Goal: Find specific page/section: Find specific page/section

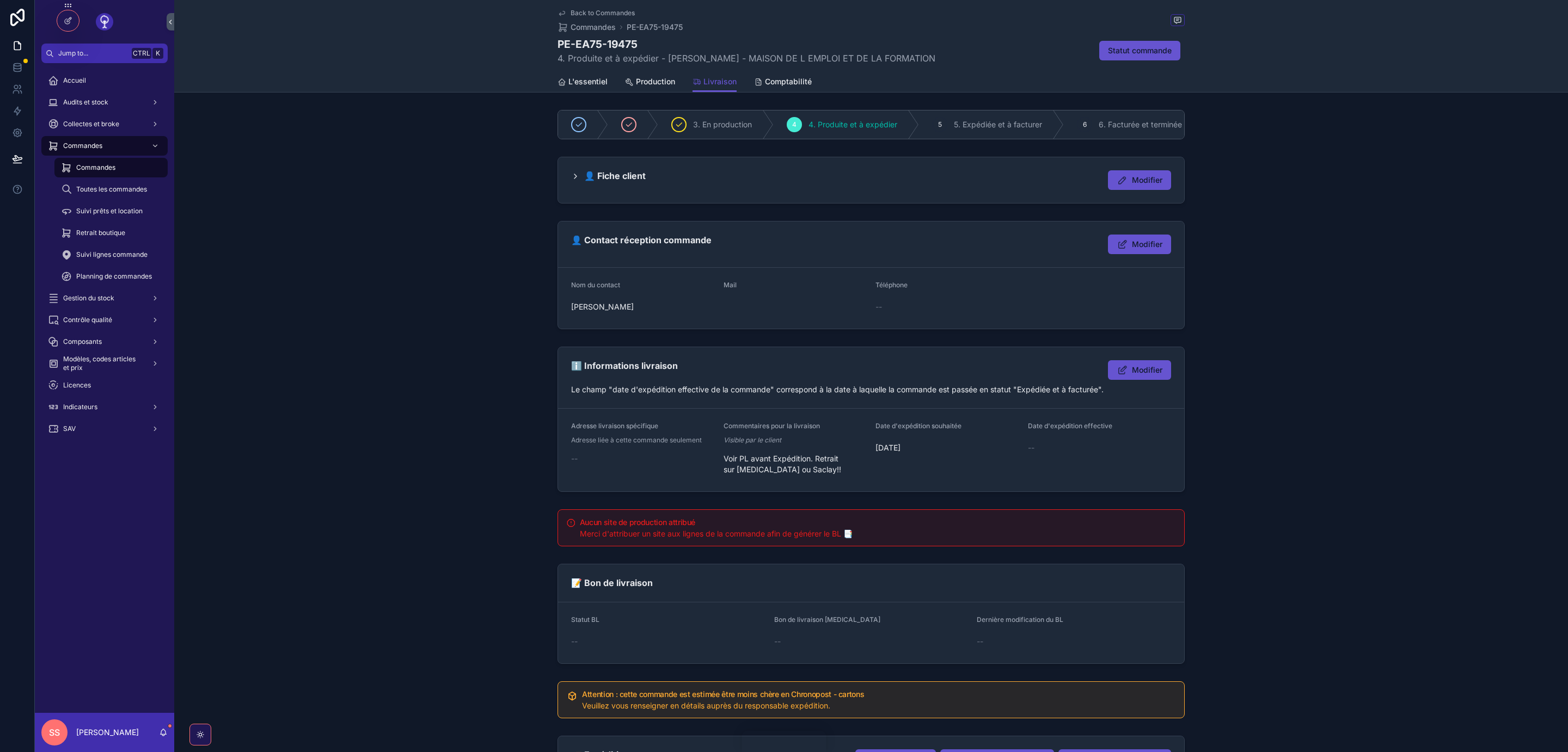
click at [590, 77] on span "L'essentiel" at bounding box center [588, 82] width 39 height 11
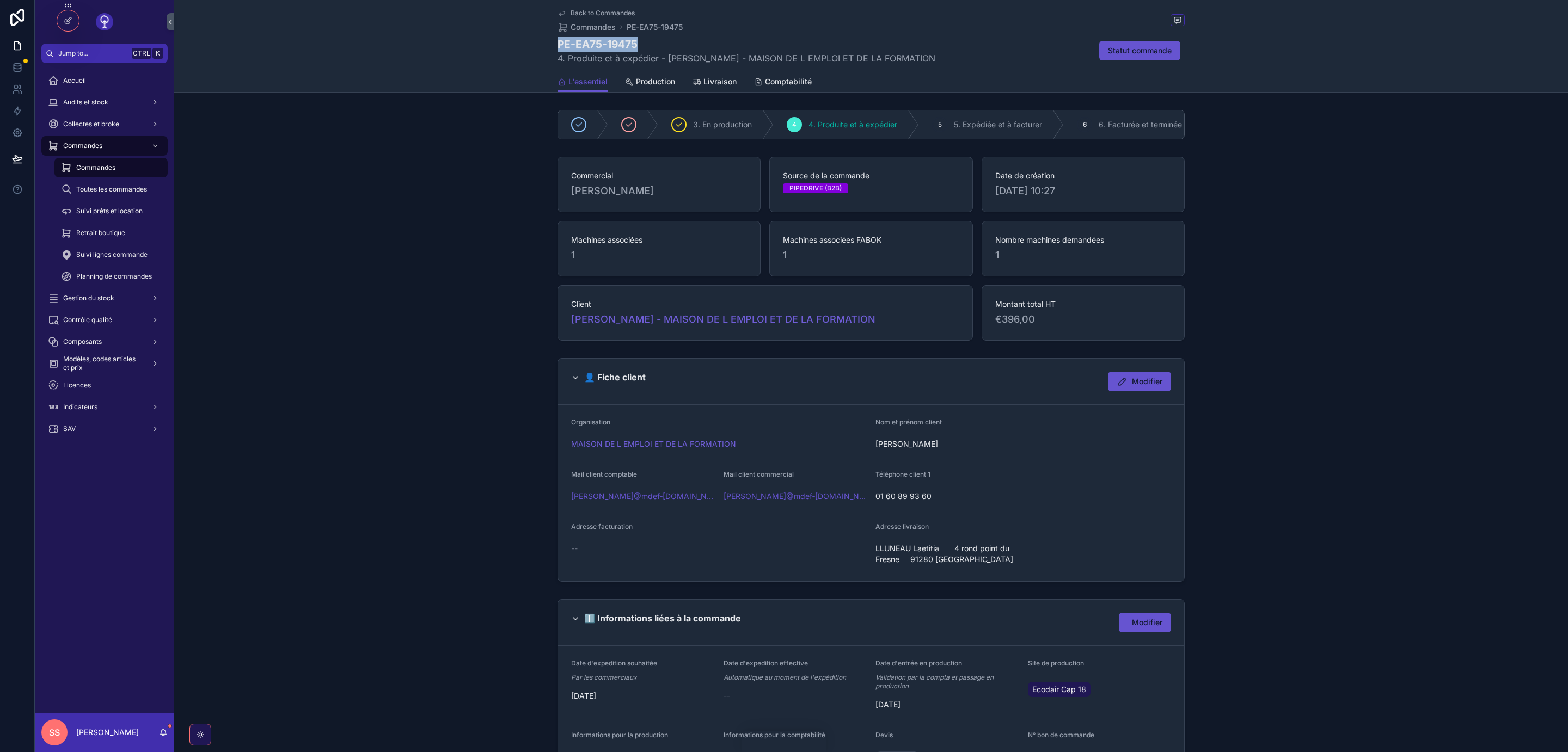
drag, startPoint x: 637, startPoint y: 44, endPoint x: 559, endPoint y: 42, distance: 78.0
click at [559, 42] on h1 "PE-EA75-19475" at bounding box center [746, 44] width 378 height 15
copy h1 "PE-EA75-19475"
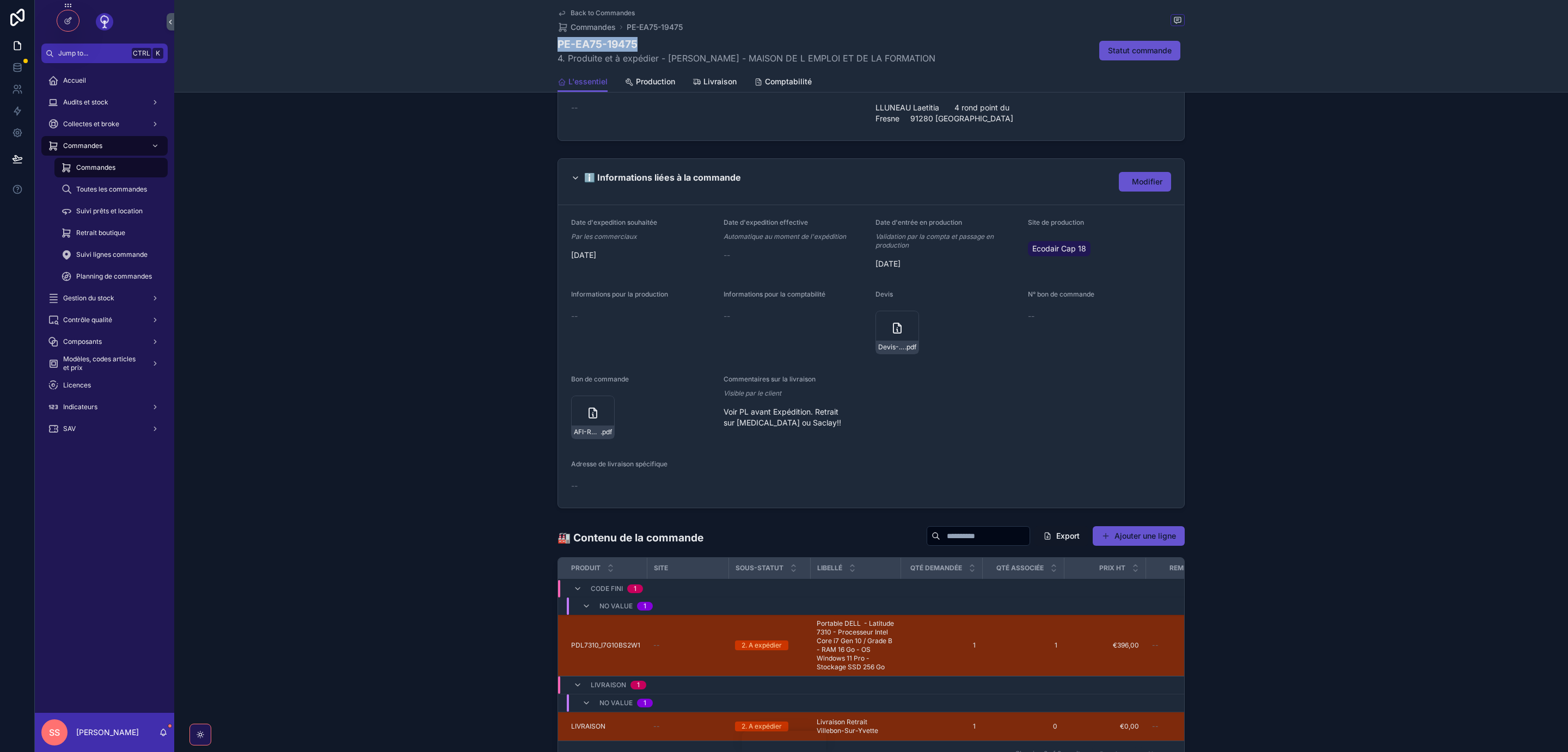
scroll to position [573, 0]
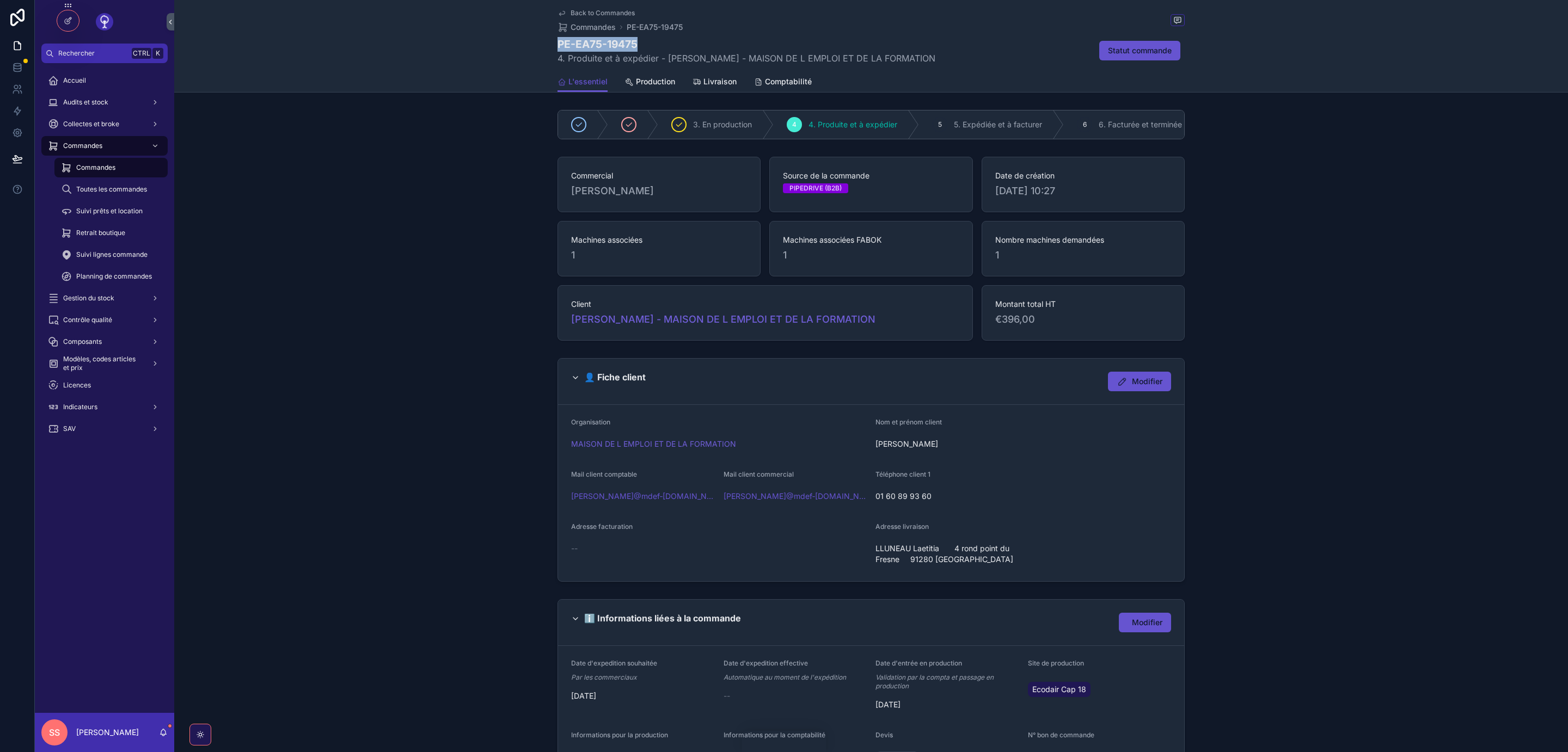
drag, startPoint x: 637, startPoint y: 46, endPoint x: 560, endPoint y: 44, distance: 77.0
click at [560, 44] on h1 "PE-EA75-19475" at bounding box center [746, 44] width 378 height 15
copy h1 "PE-EA75-19475"
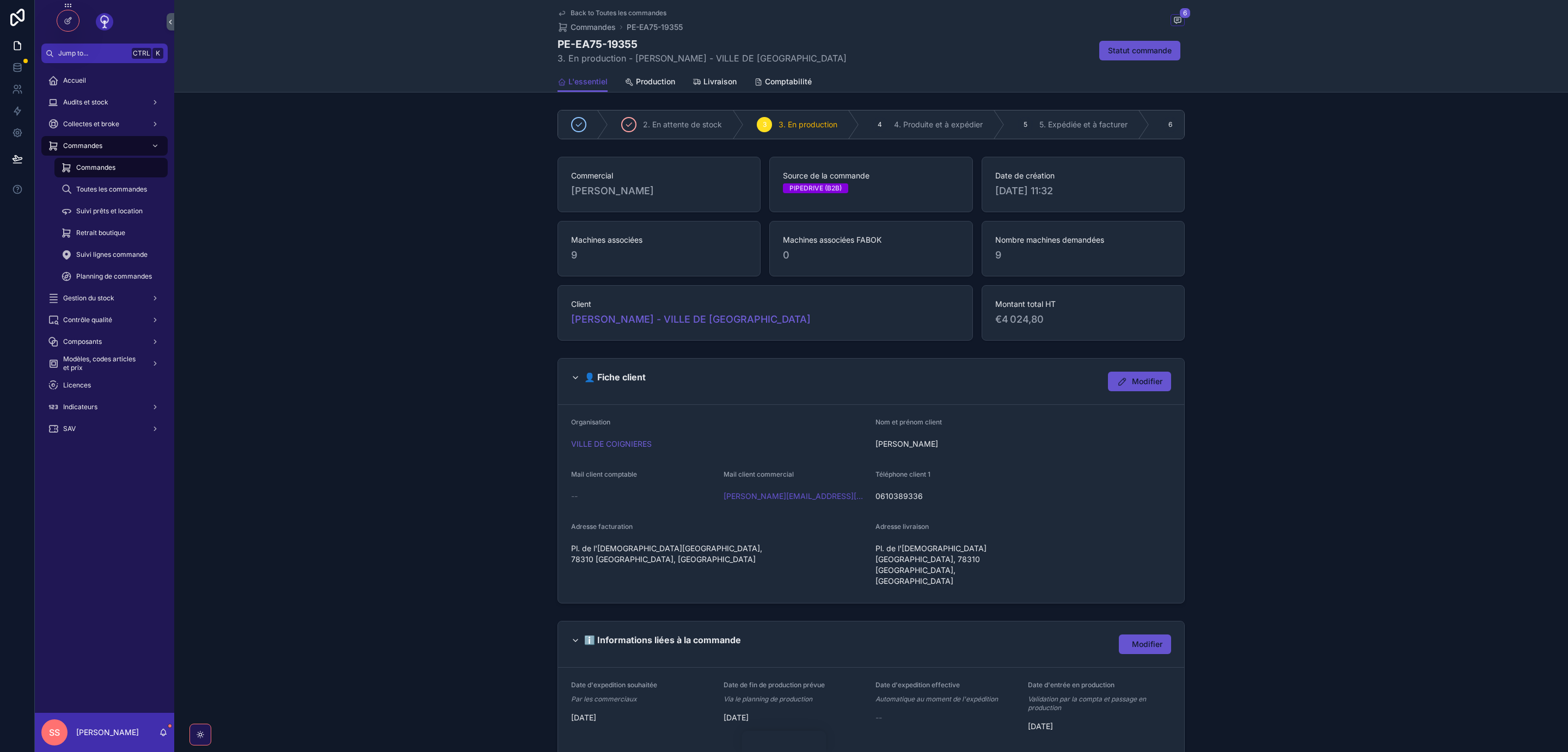
click at [653, 78] on span "Production" at bounding box center [656, 82] width 39 height 11
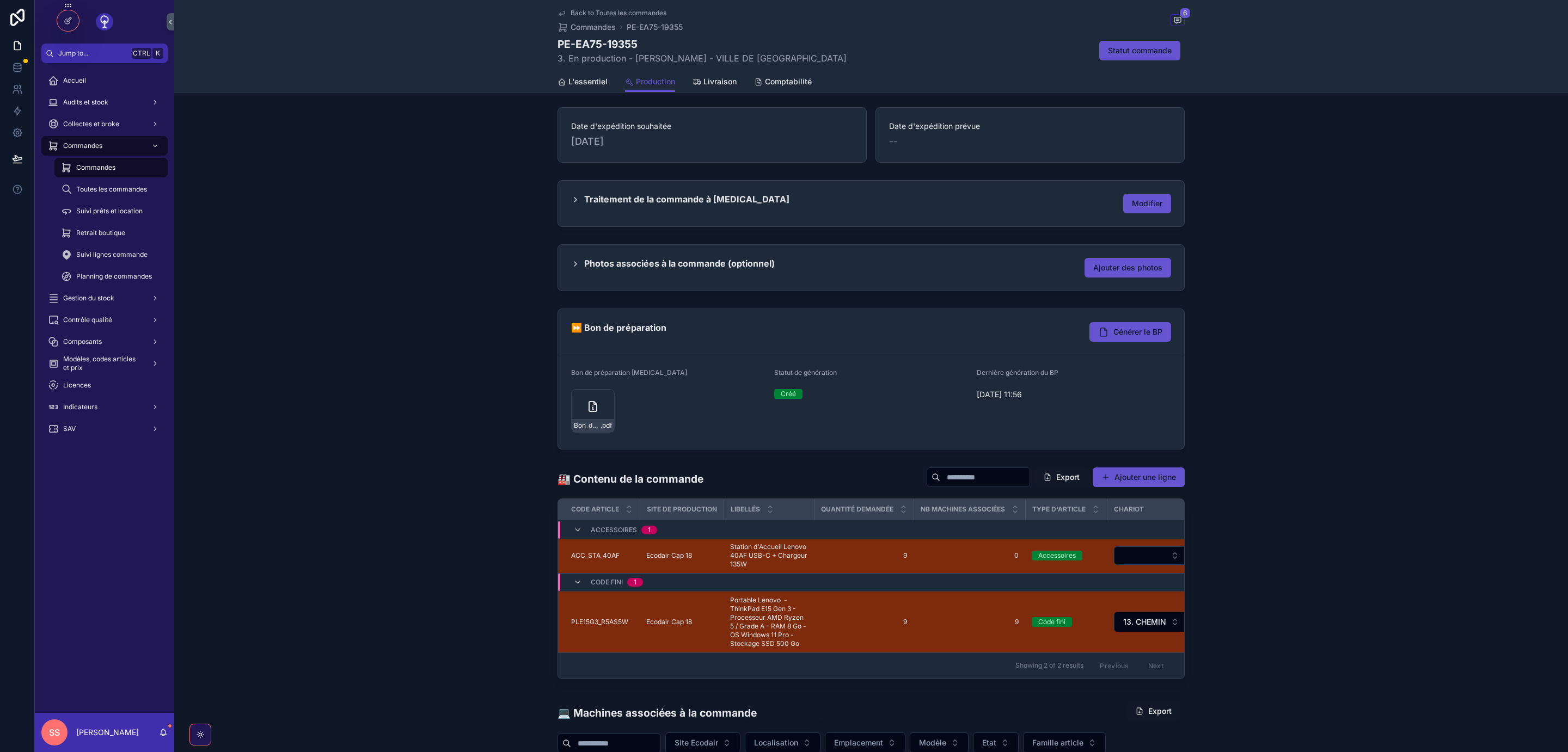
scroll to position [64, 0]
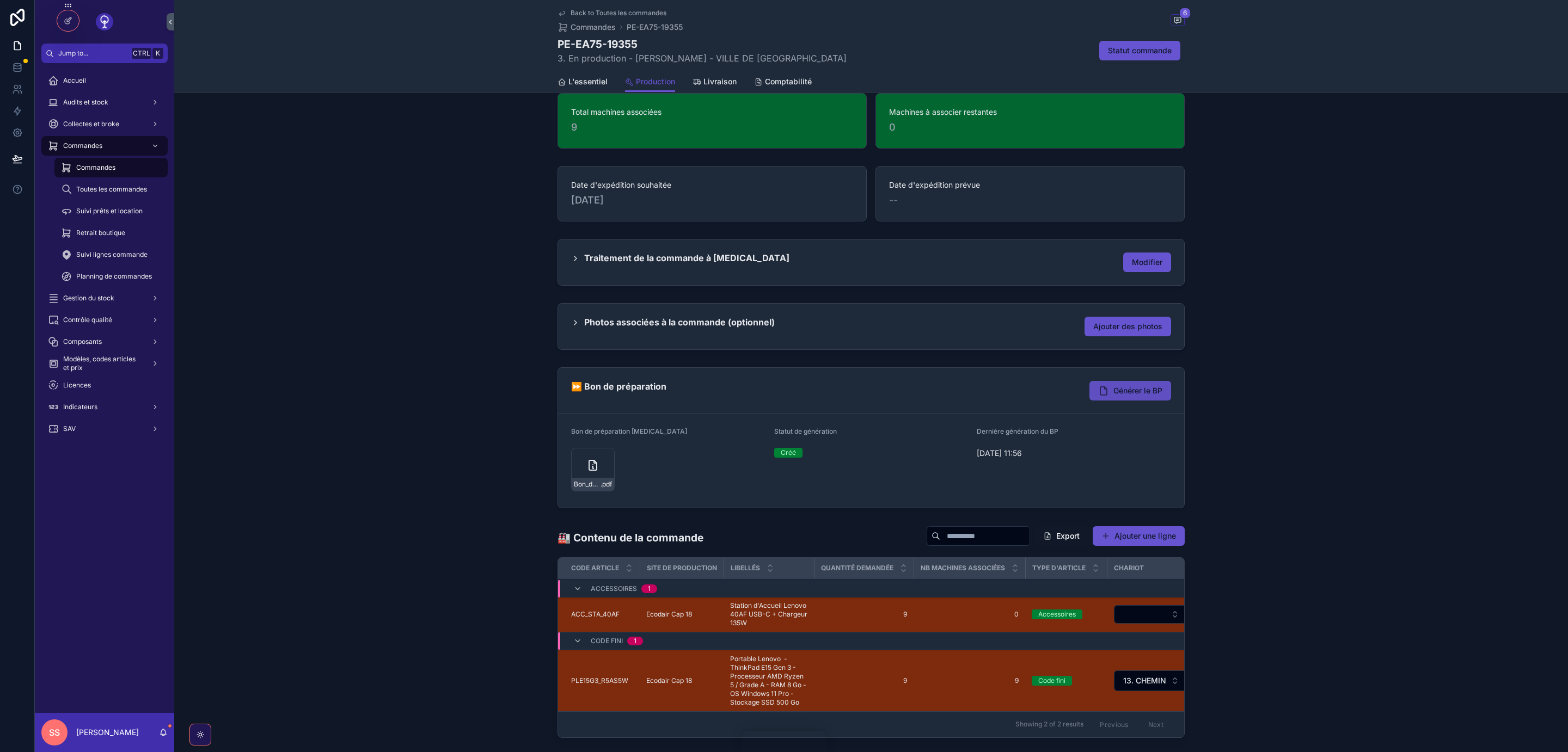
click at [1132, 393] on span "Générer le BP" at bounding box center [1138, 391] width 49 height 11
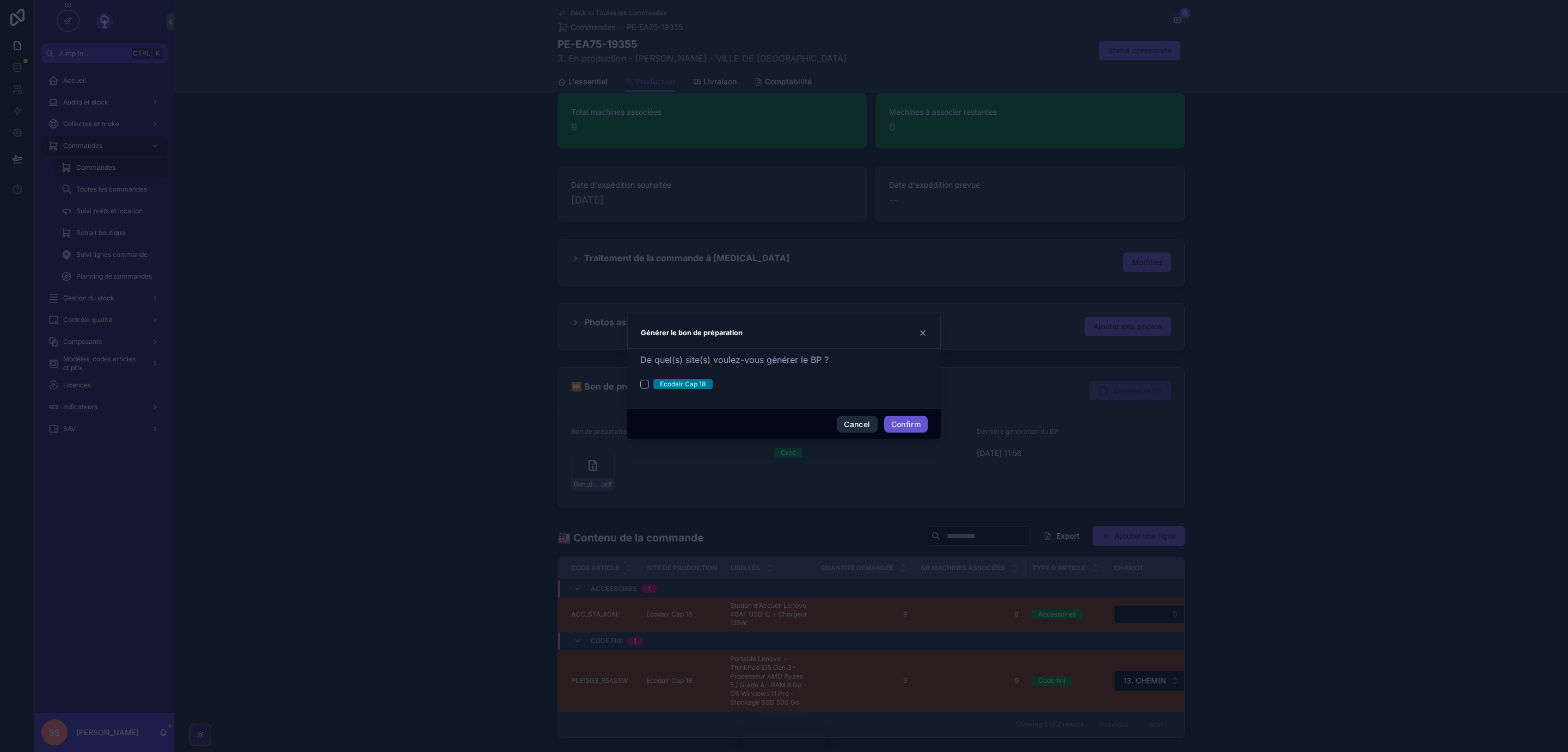
click at [860, 423] on button "Cancel" at bounding box center [857, 424] width 40 height 18
